Goal: Task Accomplishment & Management: Use online tool/utility

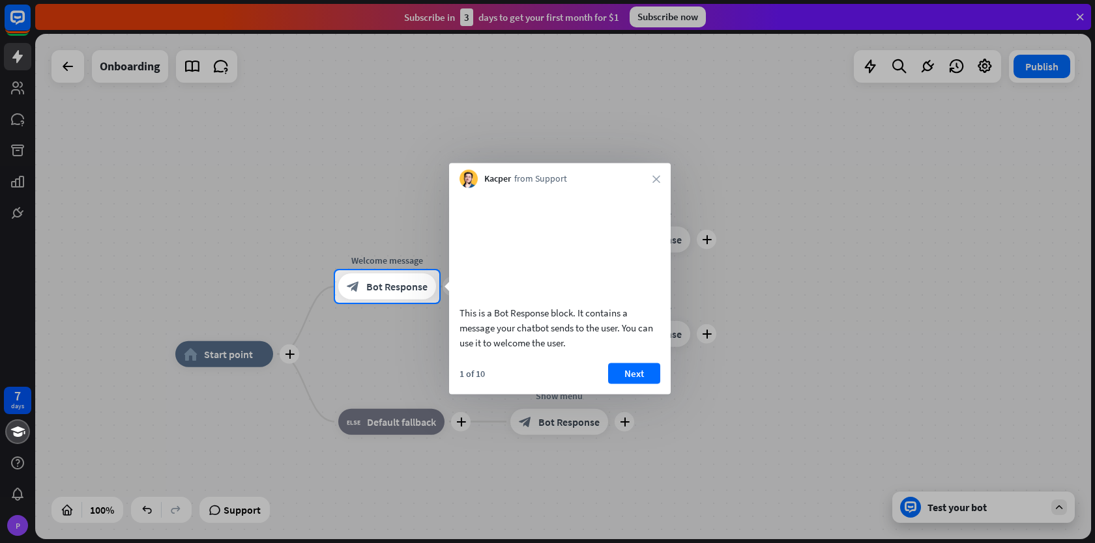
click at [642, 384] on button "Next" at bounding box center [634, 373] width 52 height 21
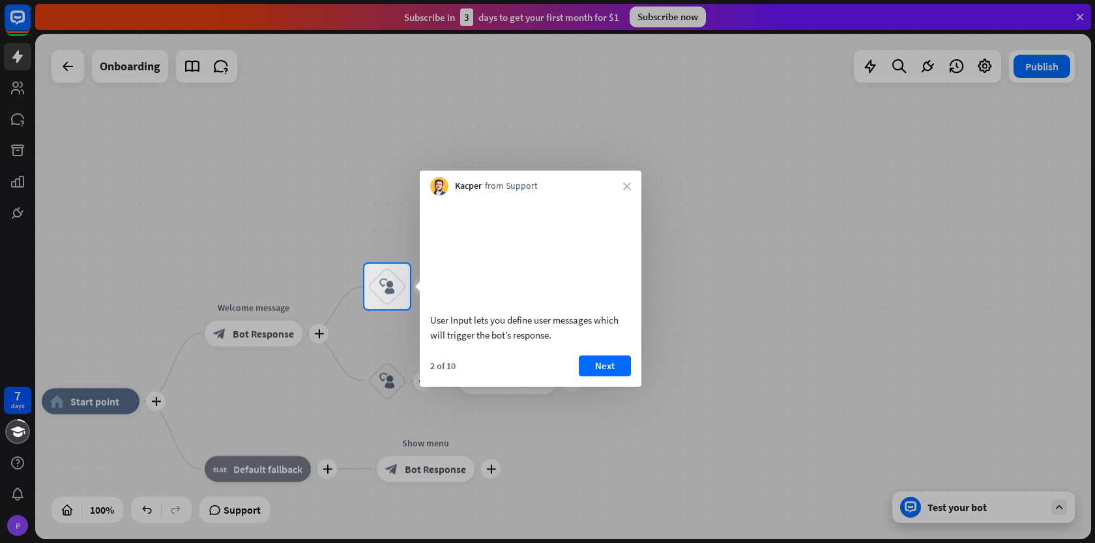
click at [633, 182] on div "Kacper from Support close" at bounding box center [531, 183] width 222 height 25
click at [631, 190] on div "Kacper from Support close" at bounding box center [531, 183] width 222 height 25
click at [627, 188] on icon "close" at bounding box center [627, 186] width 8 height 8
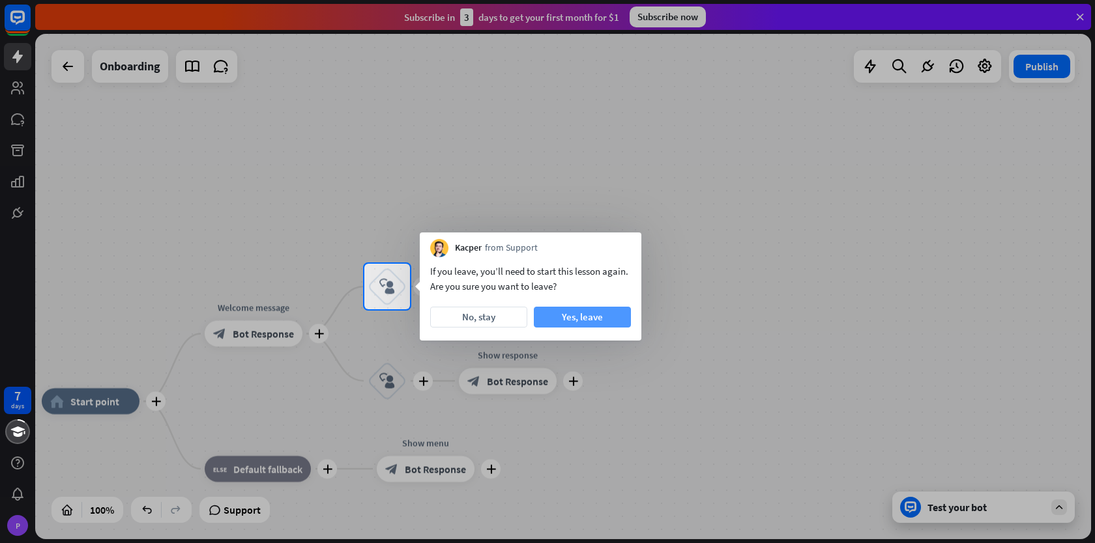
click at [573, 321] on button "Yes, leave" at bounding box center [582, 317] width 97 height 21
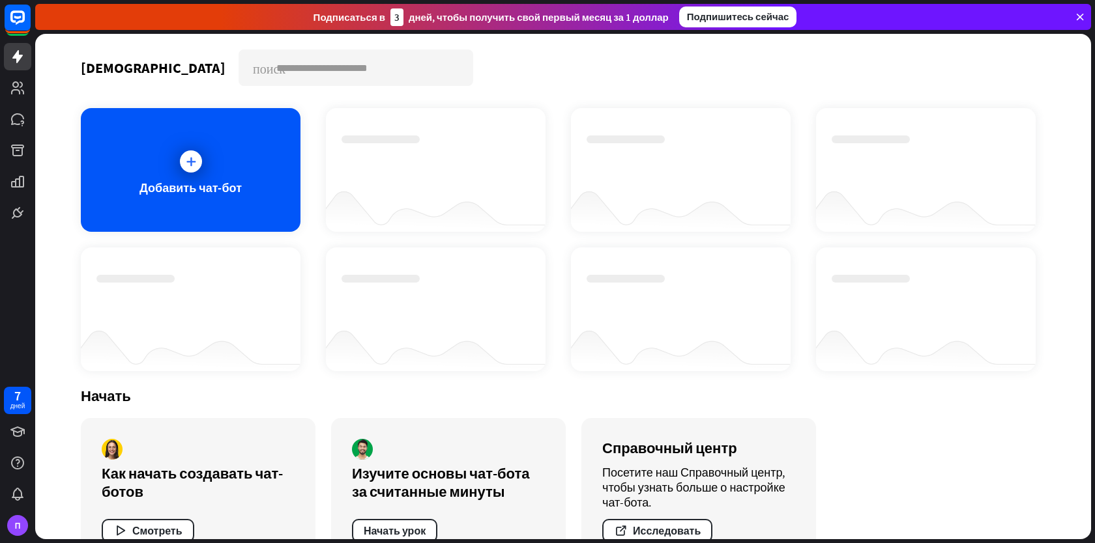
click at [1081, 18] on icon at bounding box center [1080, 17] width 12 height 12
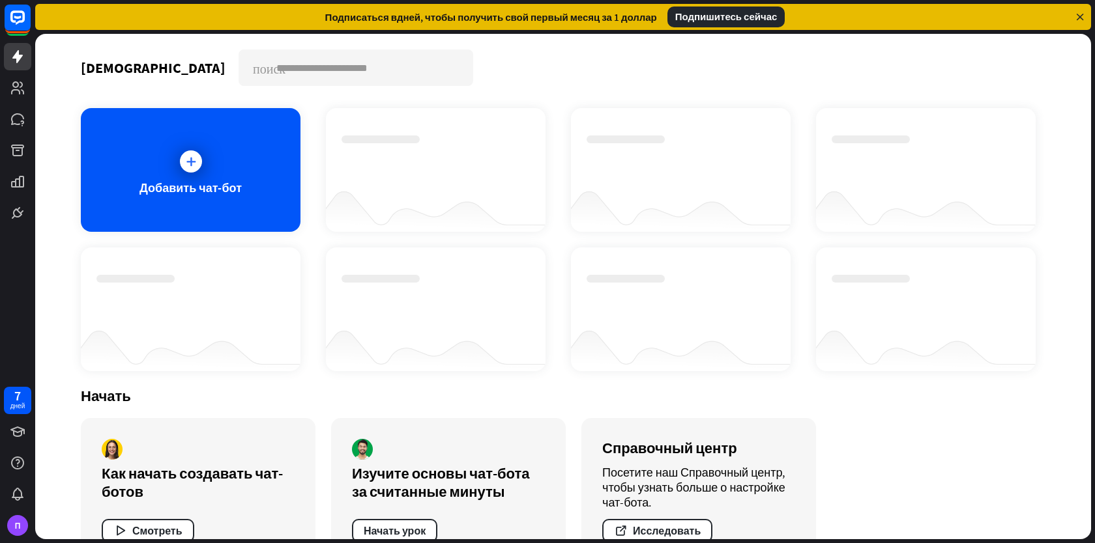
click at [713, 54] on div "Чат-боты поиск" at bounding box center [563, 68] width 964 height 36
click at [737, 16] on font "Подпишитесь сейчас" at bounding box center [726, 16] width 102 height 12
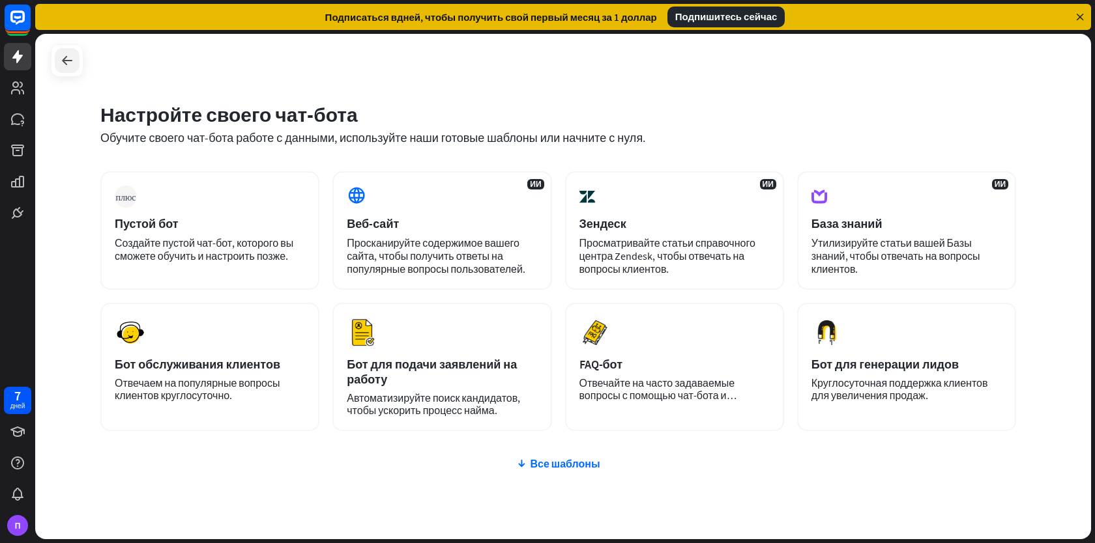
click at [55, 64] on div at bounding box center [67, 60] width 33 height 33
click at [18, 57] on icon at bounding box center [17, 56] width 10 height 13
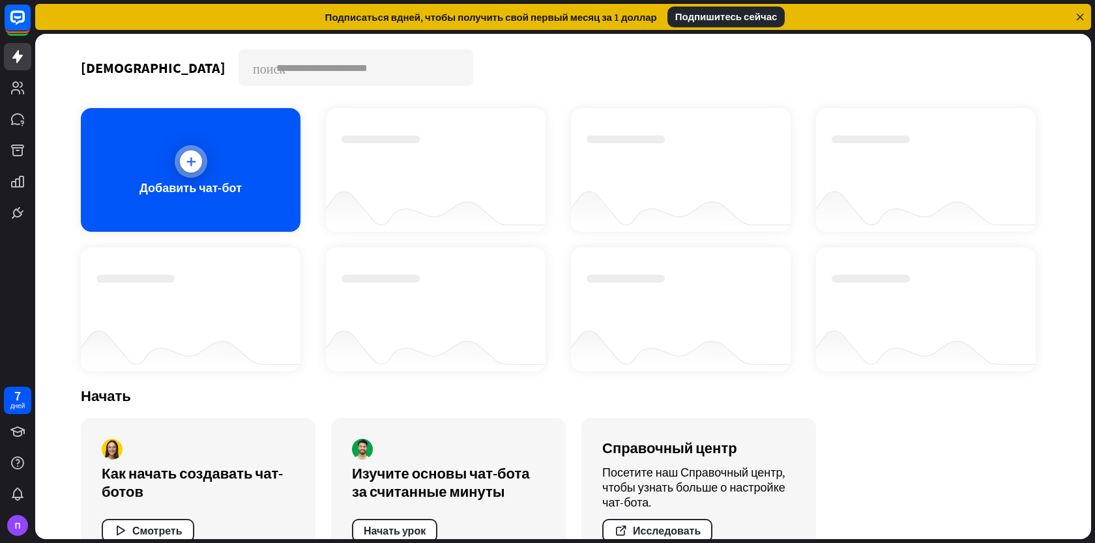
click at [212, 153] on div "Добавить чат-бот" at bounding box center [191, 170] width 220 height 124
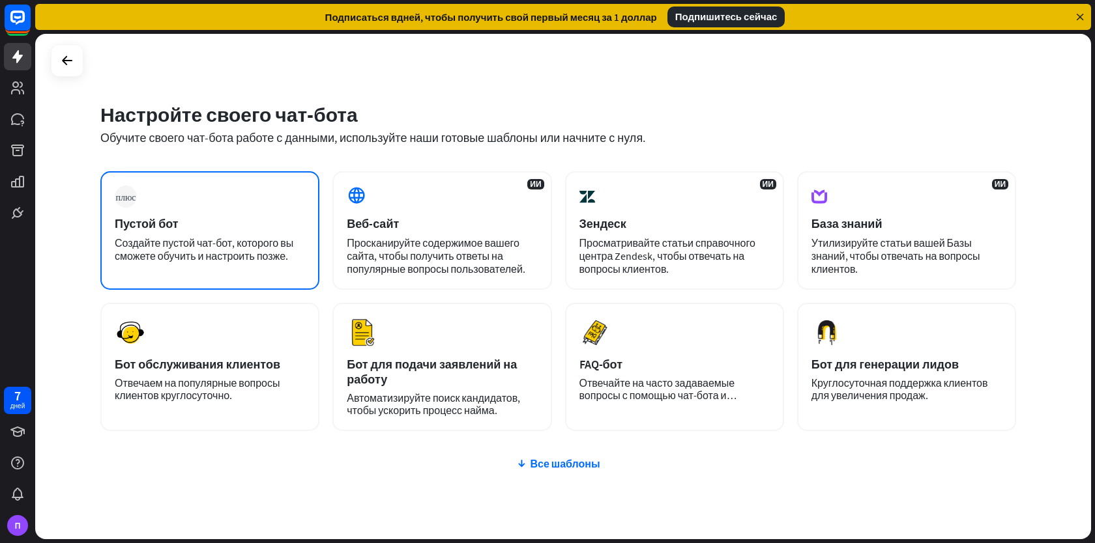
click at [279, 206] on div "плюс Пустой бот Создайте пустой чат-бот, которого вы сможете обучить и настроит…" at bounding box center [209, 230] width 219 height 119
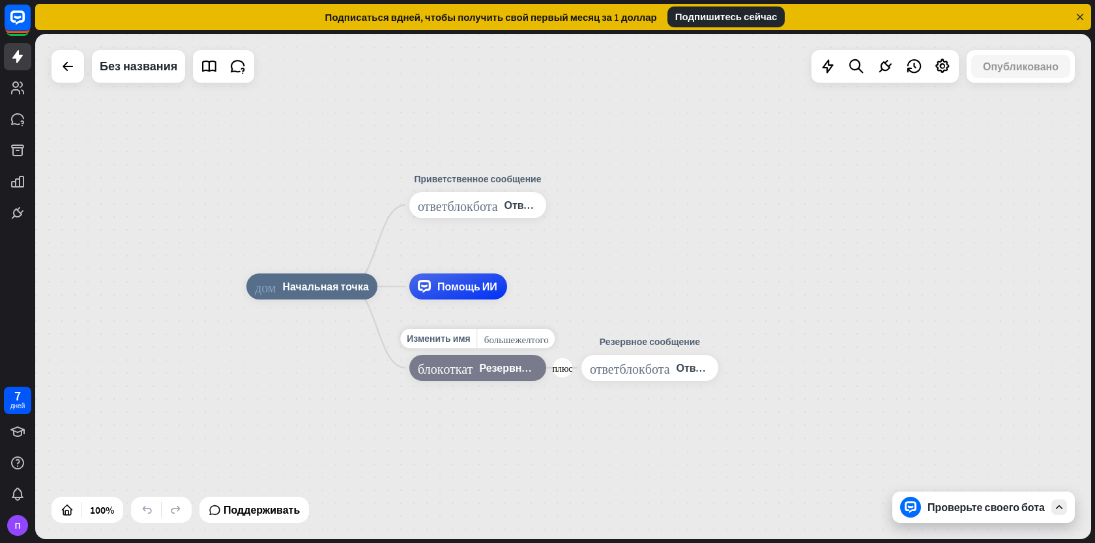
drag, startPoint x: 460, startPoint y: 362, endPoint x: 460, endPoint y: 375, distance: 13.0
click at [460, 376] on div "блок_откат Резервный вариант по умолчанию" at bounding box center [477, 368] width 137 height 26
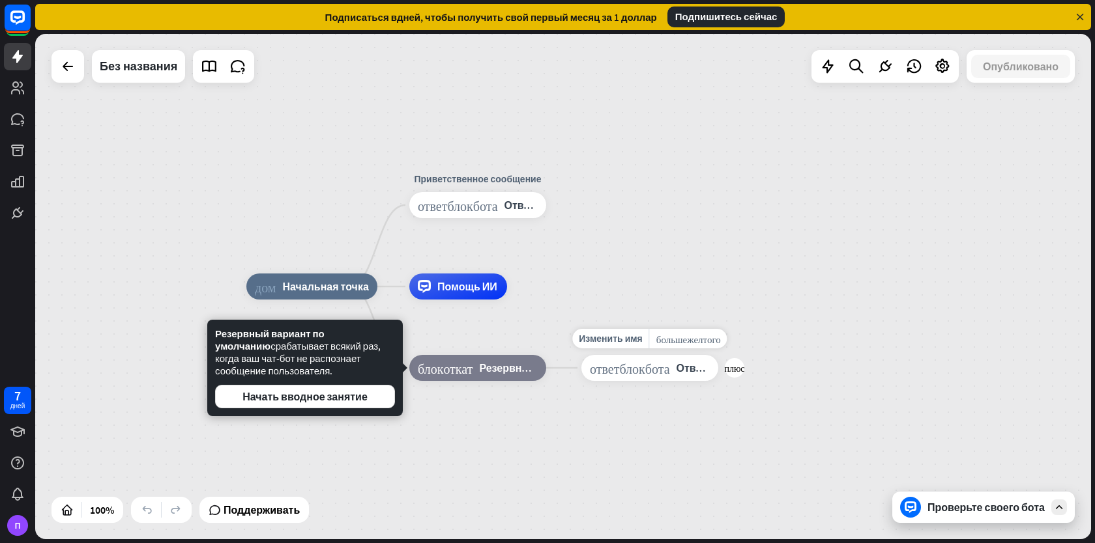
click at [602, 373] on font "ответ_блок_бота" at bounding box center [630, 368] width 80 height 13
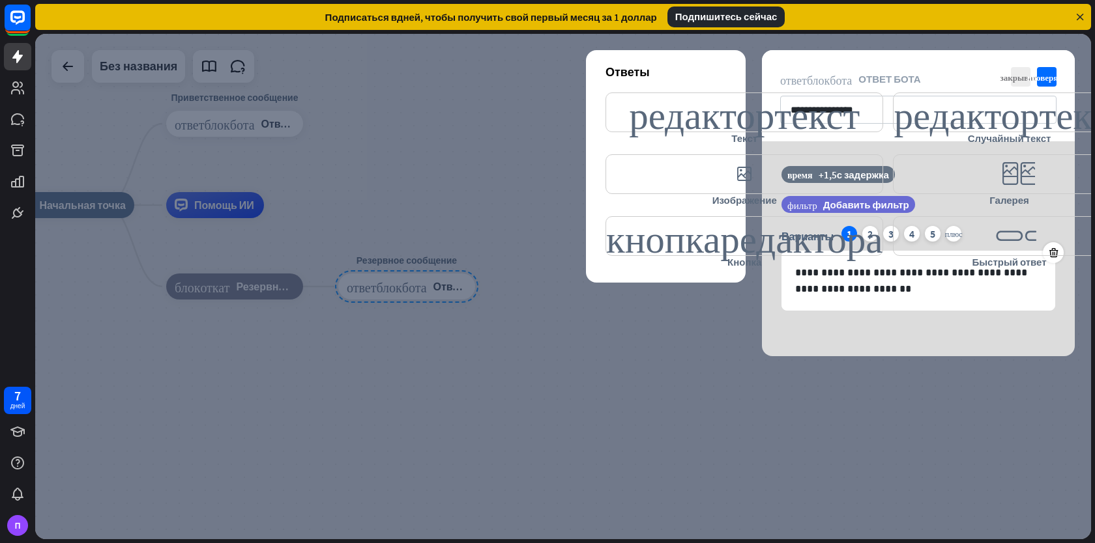
click at [687, 354] on div at bounding box center [562, 287] width 1055 height 506
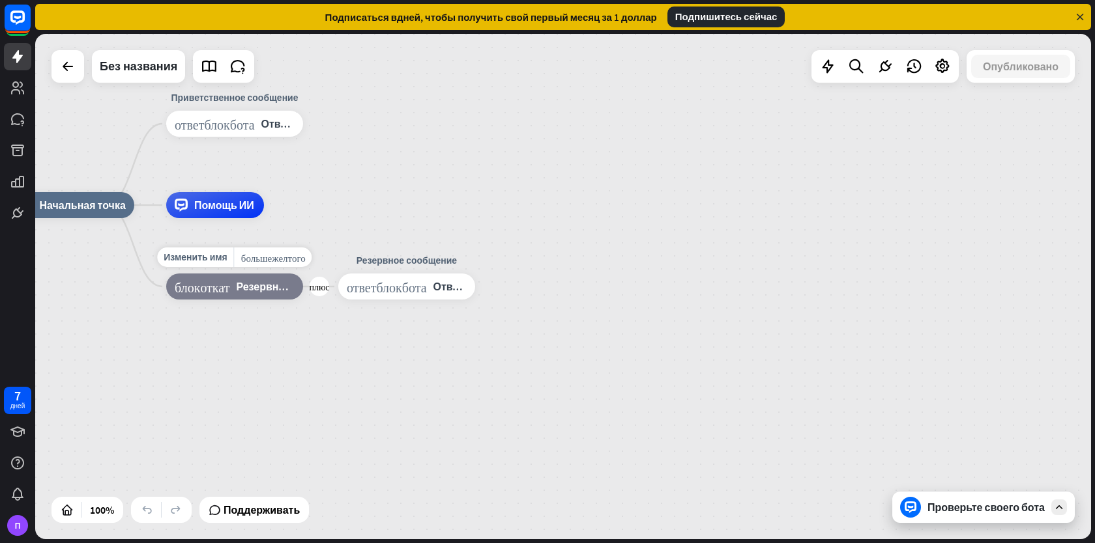
click at [229, 286] on font "блок_откат" at bounding box center [202, 286] width 55 height 13
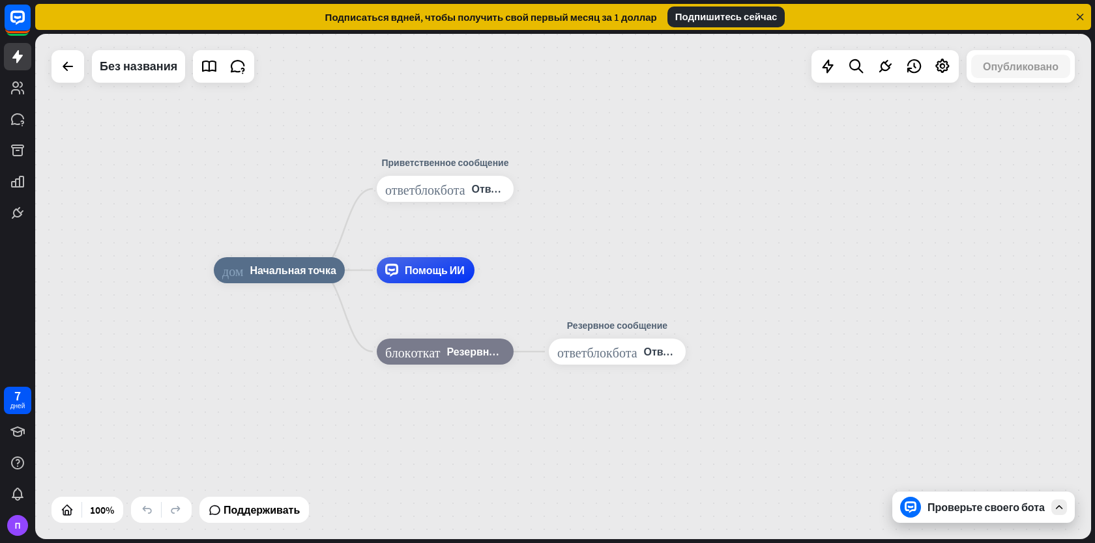
drag, startPoint x: 159, startPoint y: 310, endPoint x: 334, endPoint y: 334, distance: 176.8
click at [377, 365] on div "блок_откат Резервный вариант по умолчанию" at bounding box center [445, 352] width 137 height 26
click at [427, 200] on div "ответ_блок_бота Ответ бота" at bounding box center [444, 188] width 137 height 26
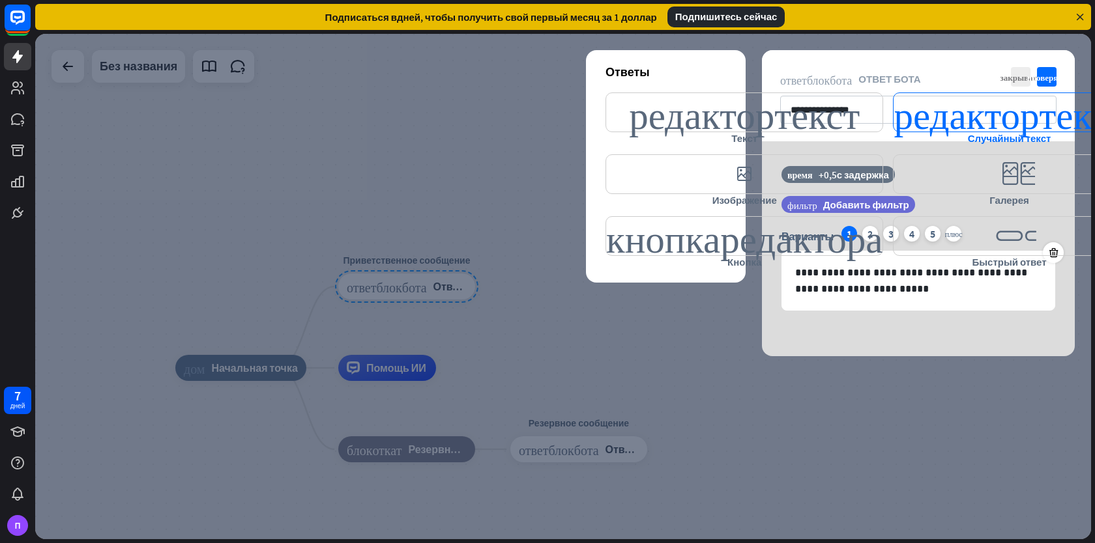
click at [913, 107] on font "редактор_текст" at bounding box center [1008, 112] width 231 height 38
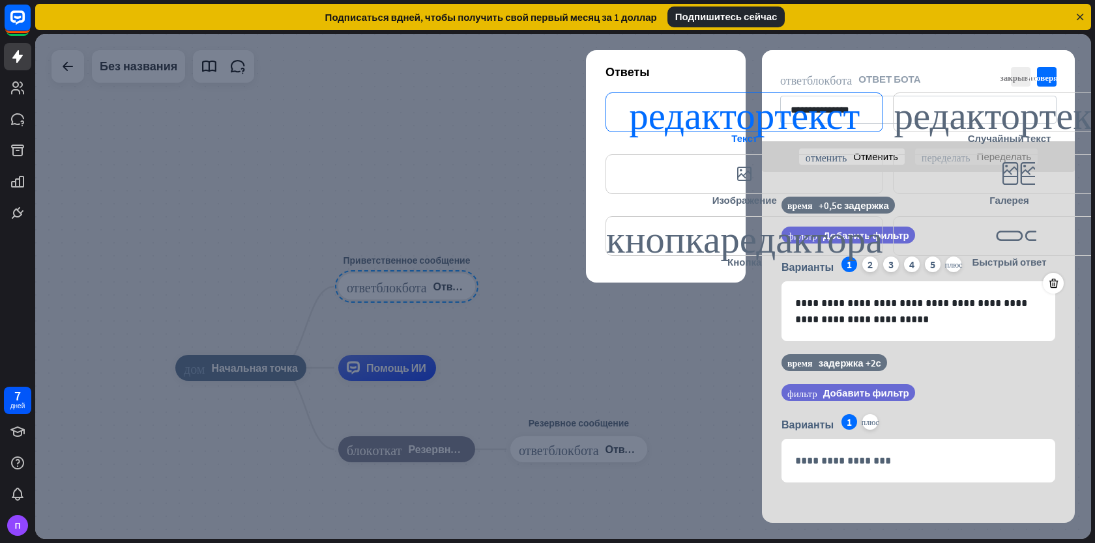
click at [832, 121] on font "редактор_текст" at bounding box center [744, 112] width 231 height 38
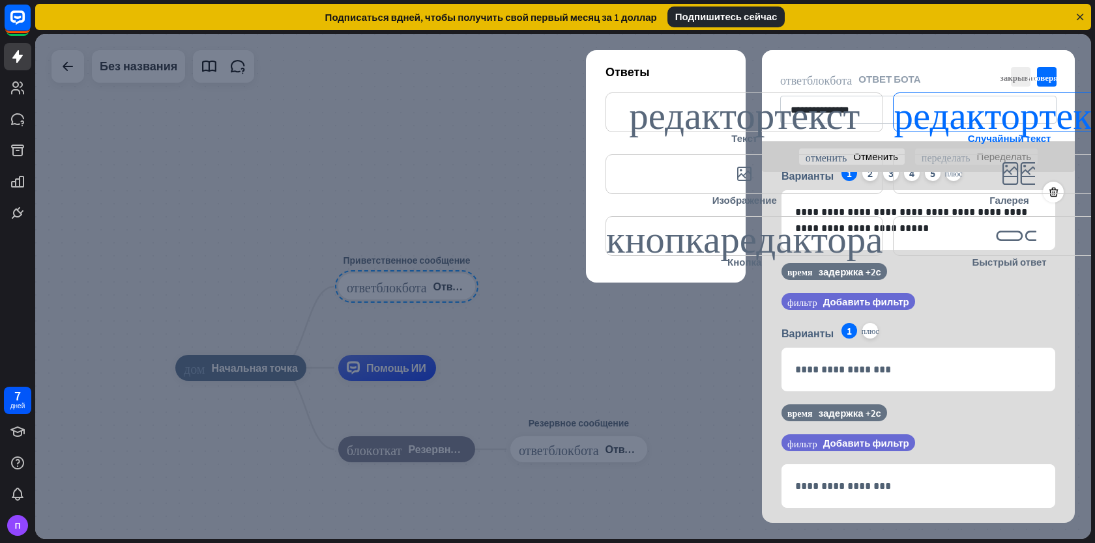
scroll to position [92, 0]
click at [1081, 13] on icon at bounding box center [1080, 17] width 12 height 12
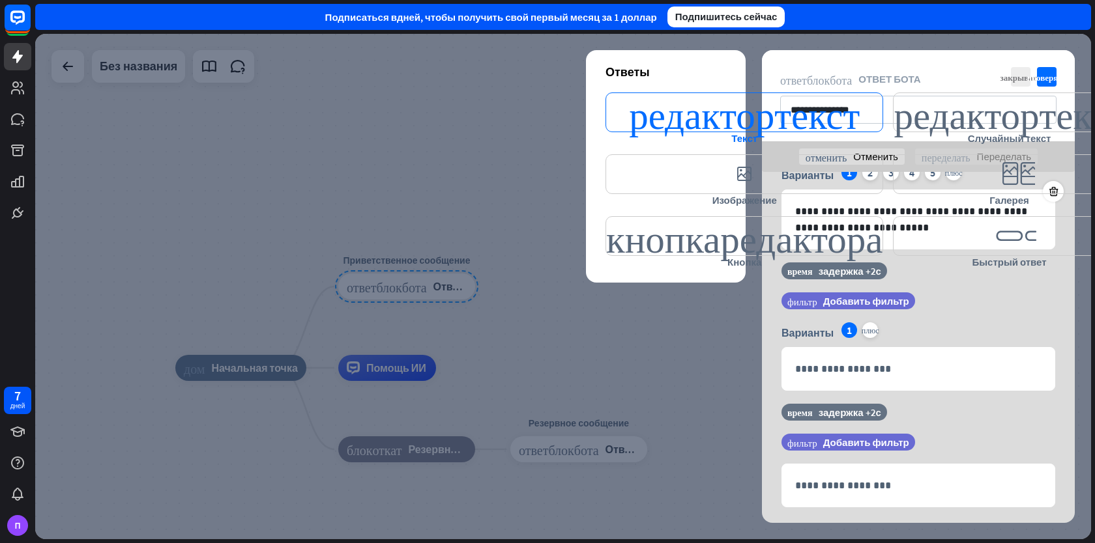
click at [739, 106] on font "редактор_текст" at bounding box center [744, 112] width 231 height 38
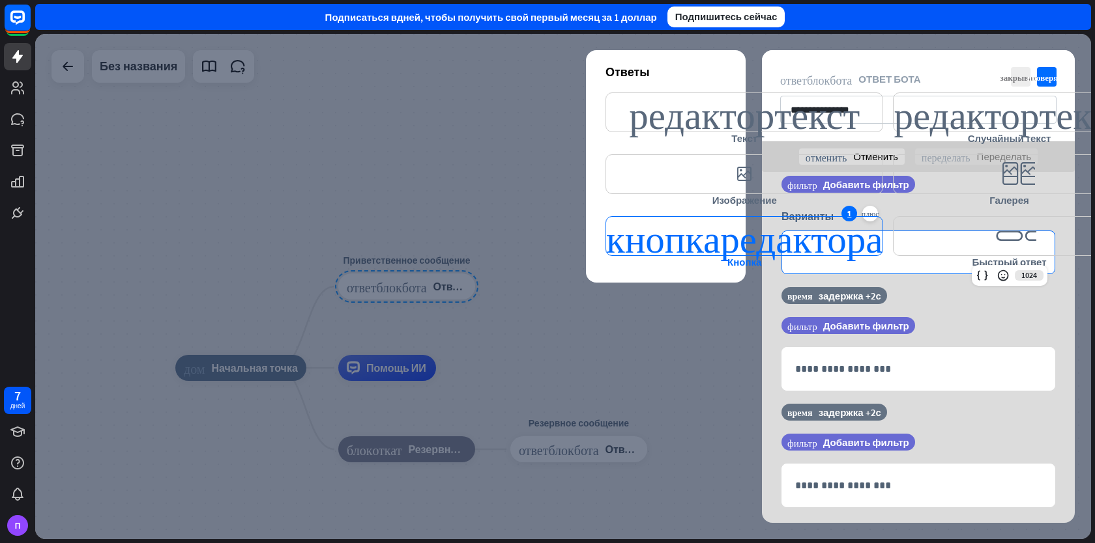
scroll to position [33, 0]
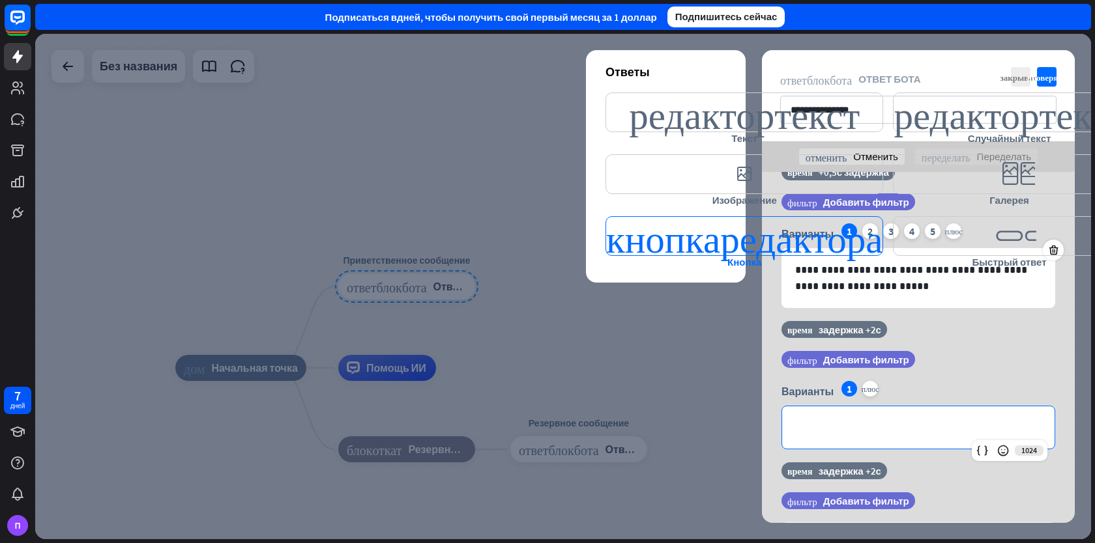
drag, startPoint x: 851, startPoint y: 328, endPoint x: 850, endPoint y: 222, distance: 106.2
click at [850, 222] on div "**********" at bounding box center [918, 434] width 313 height 590
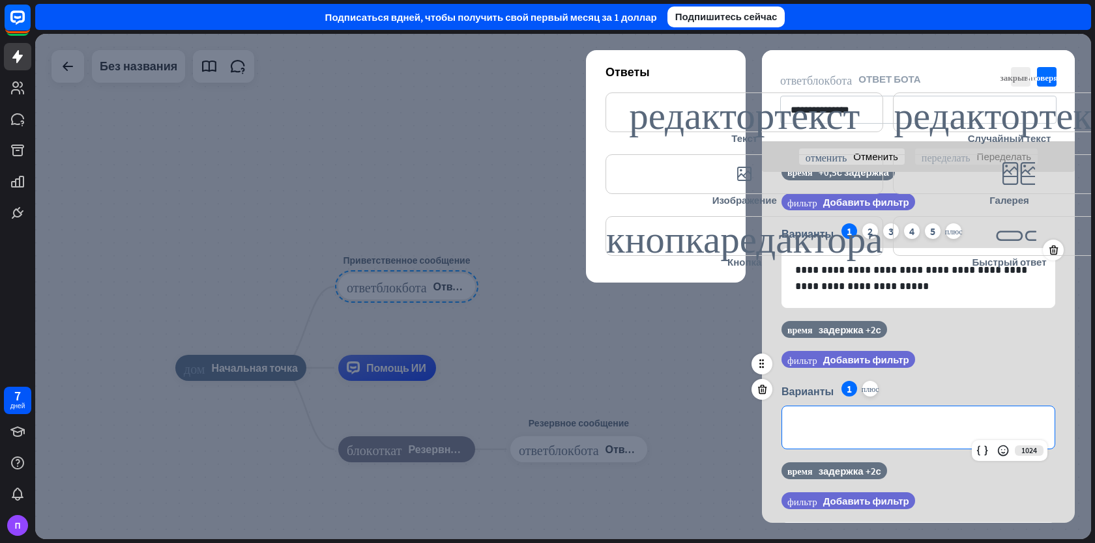
click at [915, 393] on div "Варианты 1 плюс" at bounding box center [918, 391] width 274 height 21
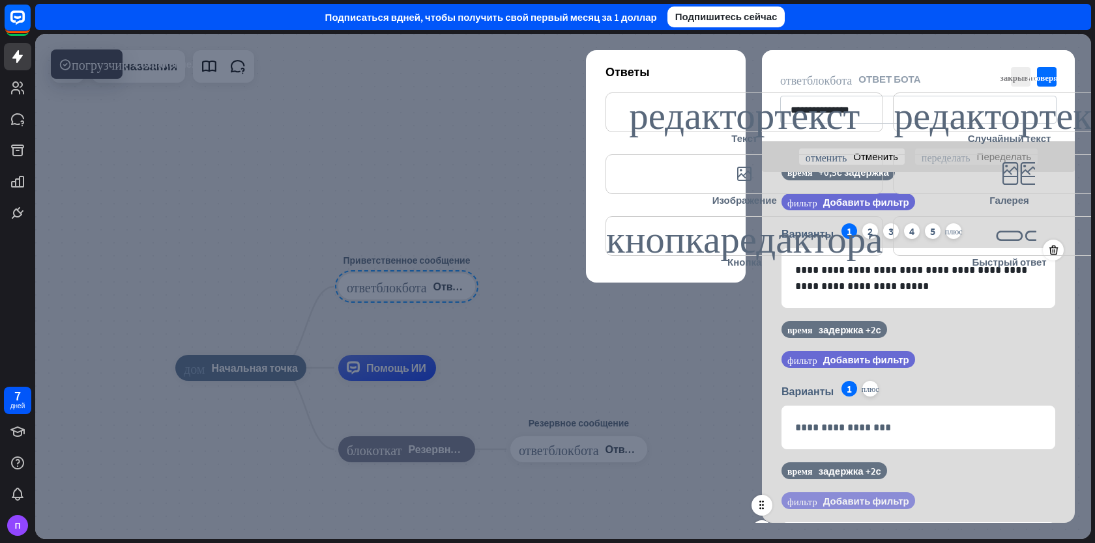
click at [849, 502] on font "Добавить фильтр" at bounding box center [866, 501] width 86 height 12
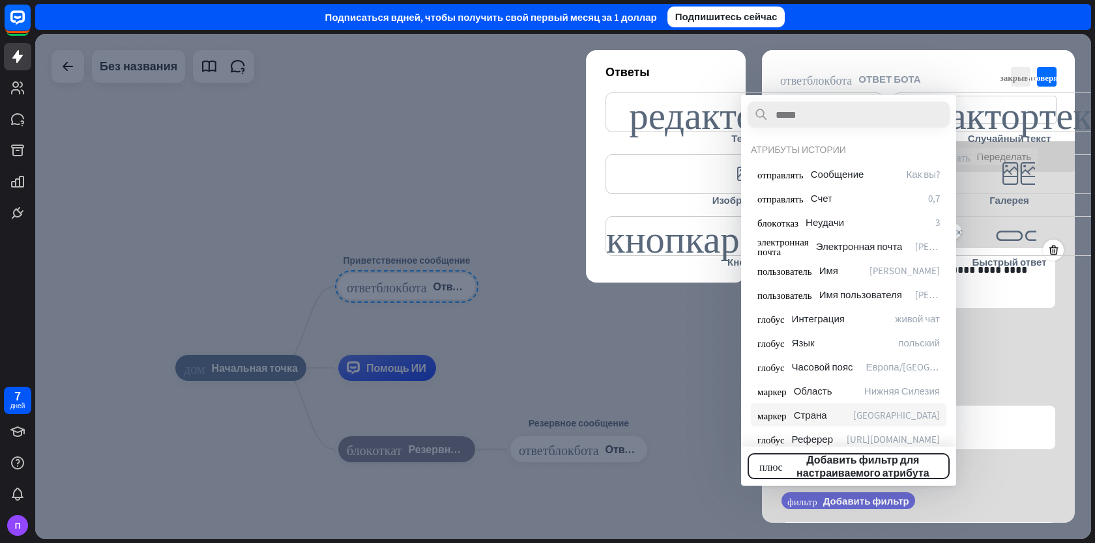
scroll to position [183, 0]
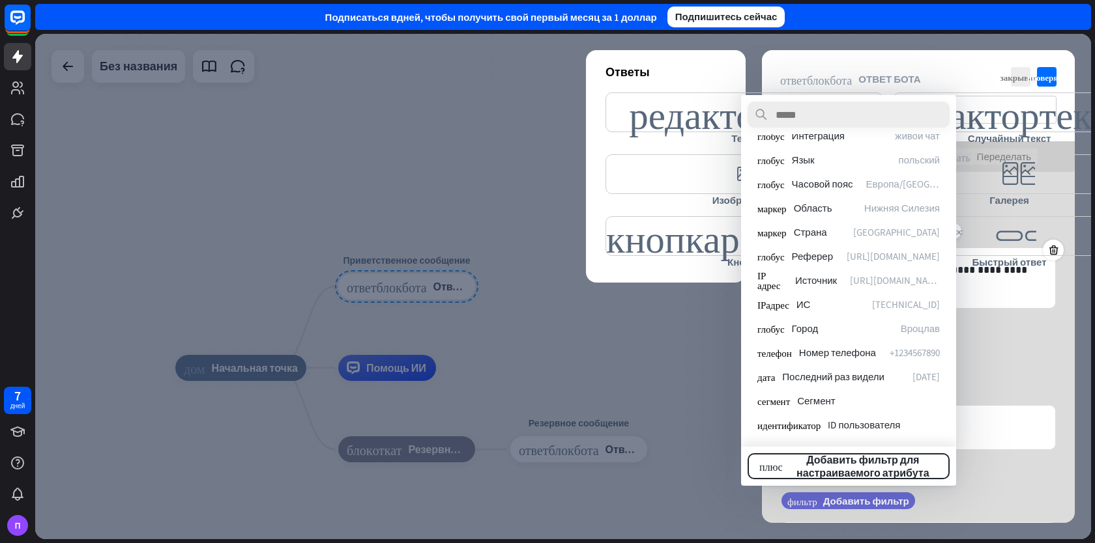
click at [678, 368] on div at bounding box center [562, 287] width 1055 height 506
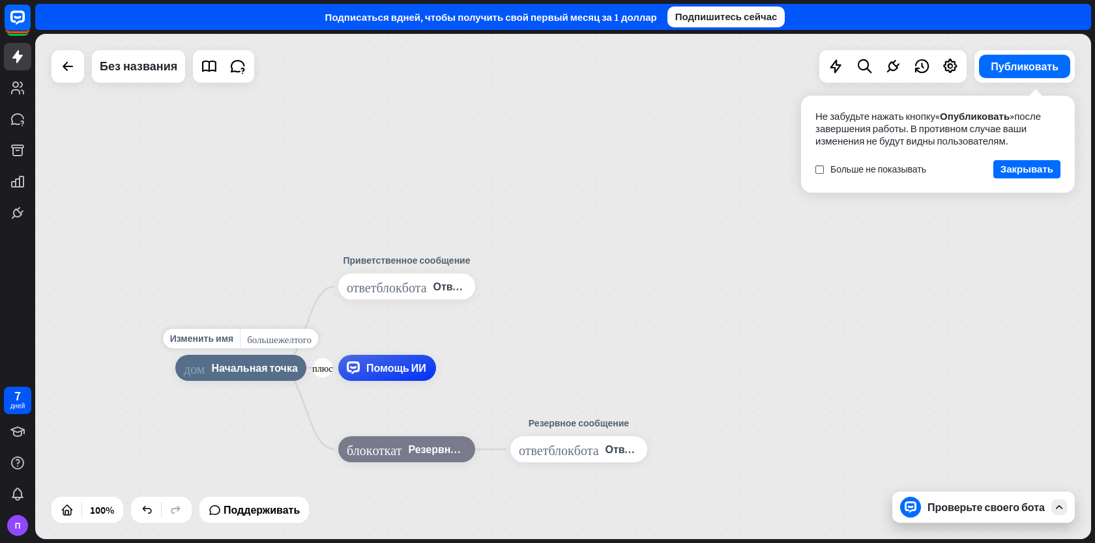
click at [226, 365] on font "Начальная точка" at bounding box center [254, 368] width 86 height 13
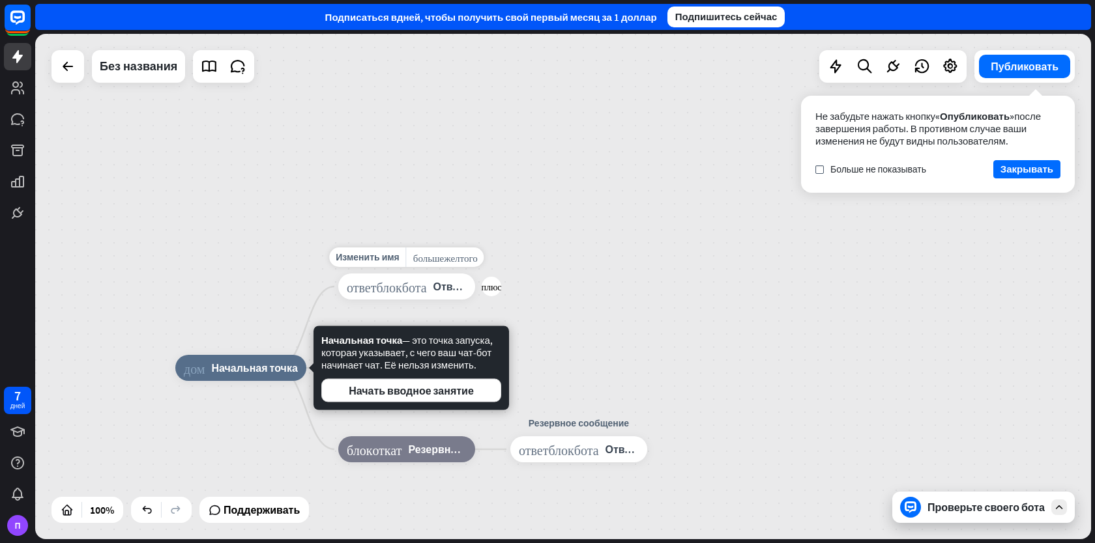
click at [379, 283] on font "ответ_блок_бота" at bounding box center [387, 286] width 80 height 13
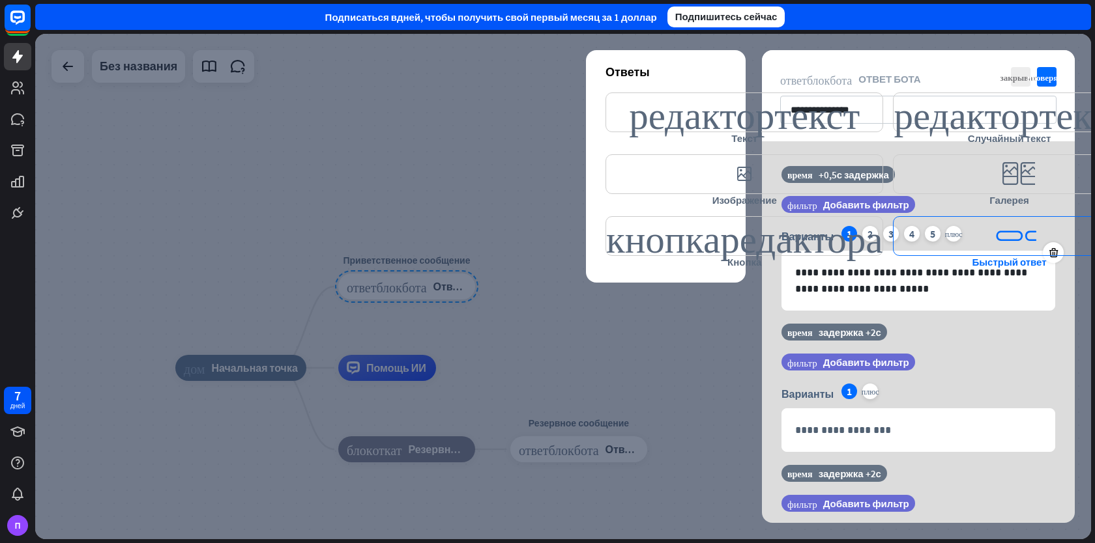
click at [1052, 249] on icon "editor_quick_replies" at bounding box center [1009, 236] width 232 height 40
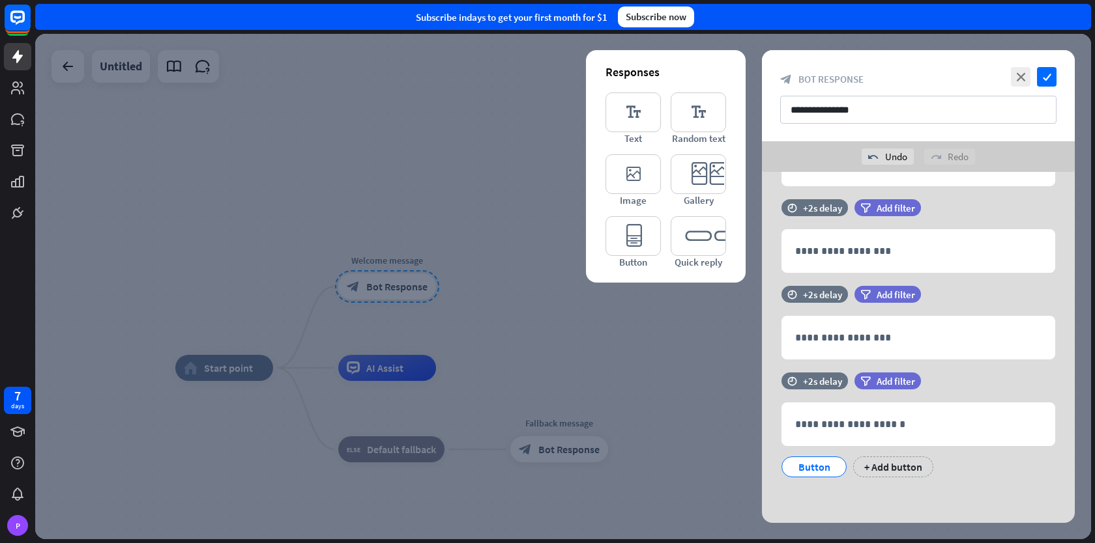
scroll to position [236, 0]
click at [451, 175] on div at bounding box center [562, 287] width 1055 height 506
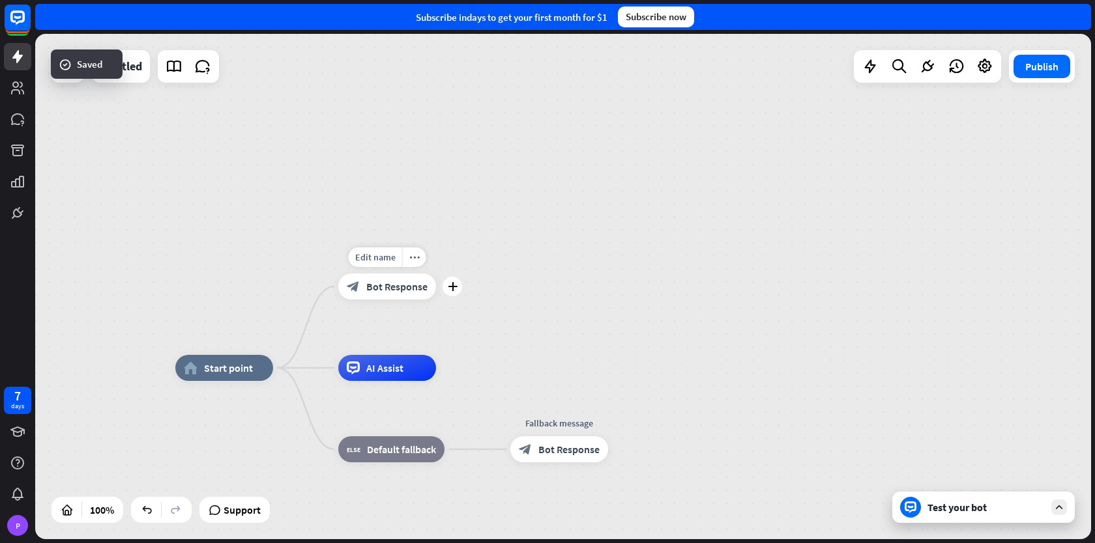
click at [407, 293] on span "Bot Response" at bounding box center [396, 286] width 61 height 13
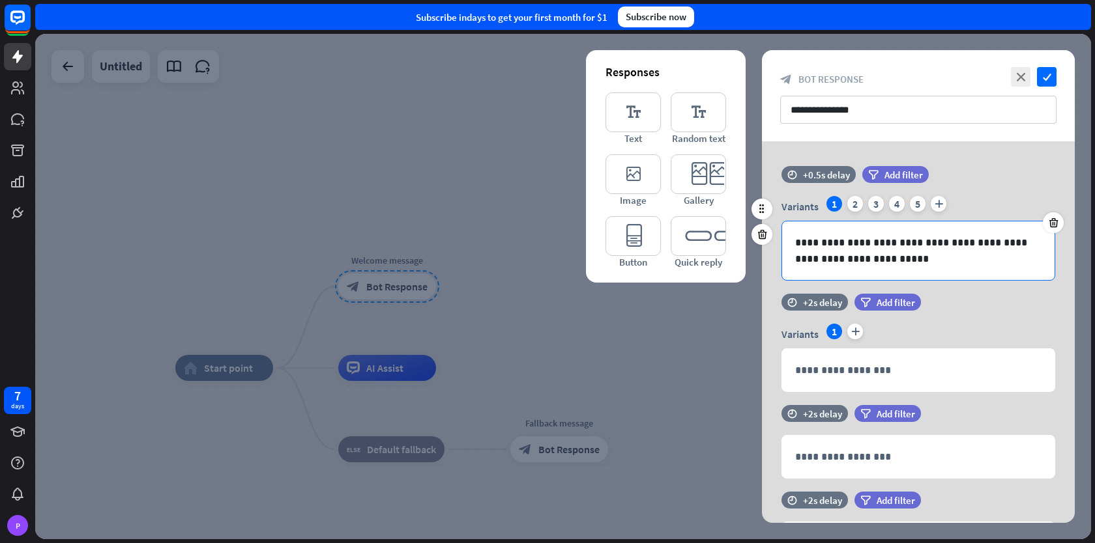
scroll to position [206, 0]
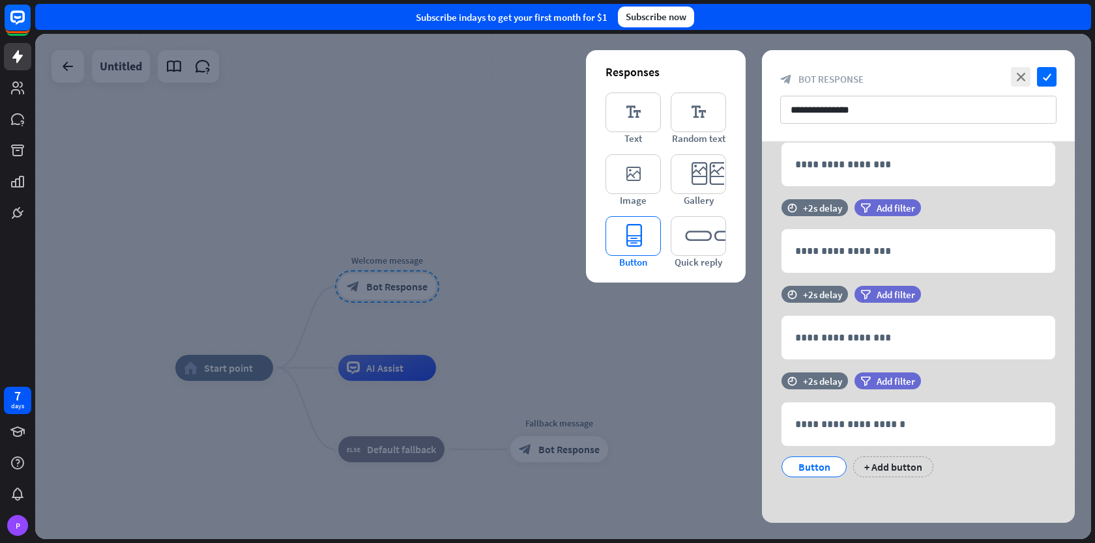
click at [644, 222] on icon "editor_button" at bounding box center [632, 236] width 55 height 40
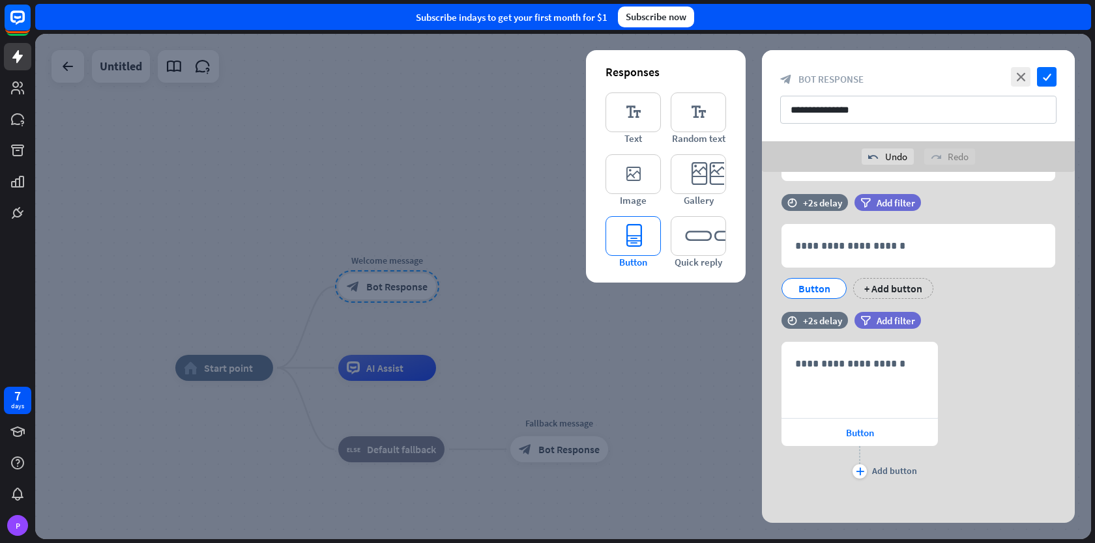
scroll to position [420, 0]
